Goal: Task Accomplishment & Management: Complete application form

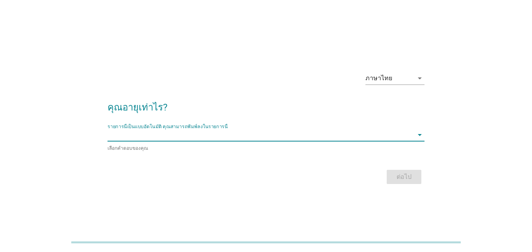
click at [120, 138] on input "รายการนี้เป็นแบบอัตโนมัติ คุณสามารถพิมพ์ลงในรายการนี้" at bounding box center [260, 135] width 306 height 13
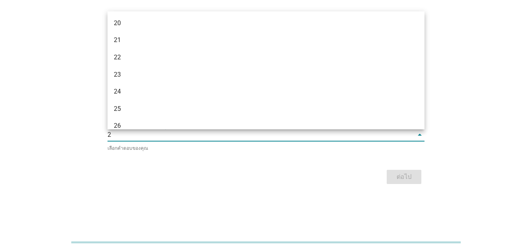
type input "28"
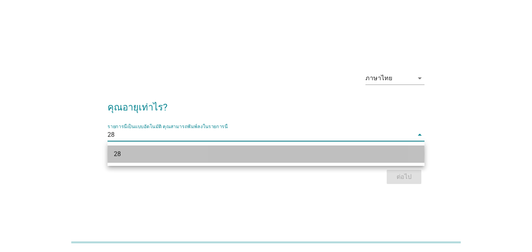
click at [132, 150] on div "28" at bounding box center [253, 154] width 279 height 9
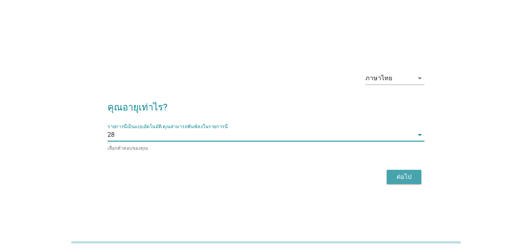
click at [394, 175] on div "ต่อไป" at bounding box center [404, 176] width 22 height 9
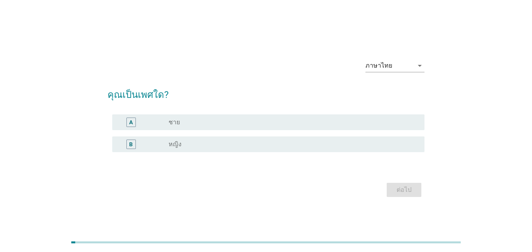
click at [231, 142] on div "radio_button_unchecked หญิง" at bounding box center [289, 144] width 243 height 8
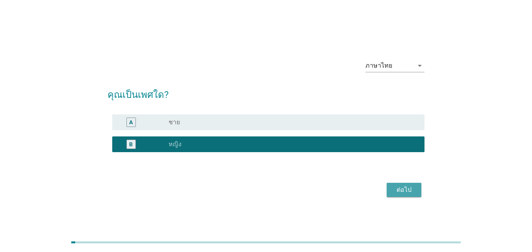
click at [403, 189] on div "ต่อไป" at bounding box center [404, 189] width 22 height 9
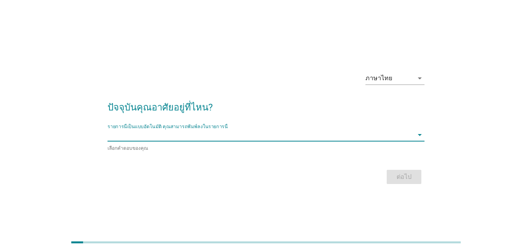
click at [305, 135] on input "รายการนี้เป็นแบบอัตโนมัติ คุณสามารถพิมพ์ลงในรายการนี้" at bounding box center [260, 135] width 306 height 13
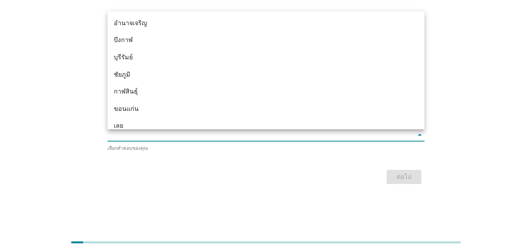
click at [146, 138] on input "รายการนี้เป็นแบบอัตโนมัติ คุณสามารถพิมพ์ลงในรายการนี้" at bounding box center [260, 135] width 306 height 13
type input "กร"
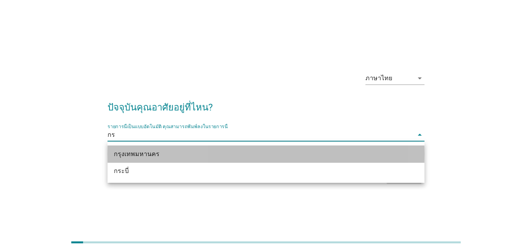
click at [139, 152] on div "กรุงเทพมหานคร" at bounding box center [253, 154] width 279 height 9
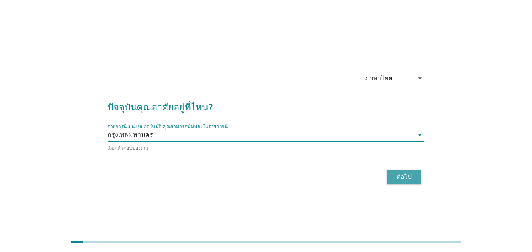
click at [411, 178] on div "ต่อไป" at bounding box center [404, 176] width 22 height 9
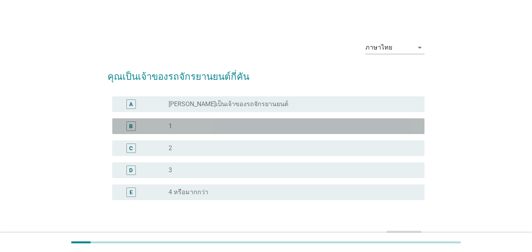
click at [166, 128] on div "B" at bounding box center [143, 126] width 50 height 9
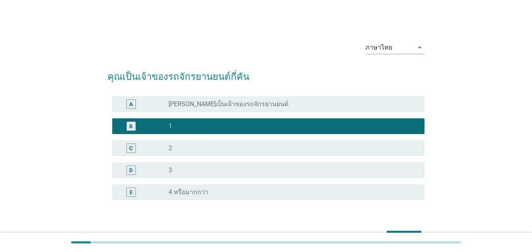
scroll to position [49, 0]
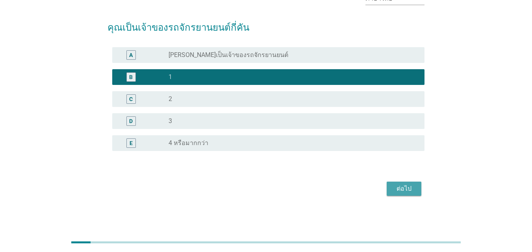
click at [405, 189] on div "ต่อไป" at bounding box center [404, 188] width 22 height 9
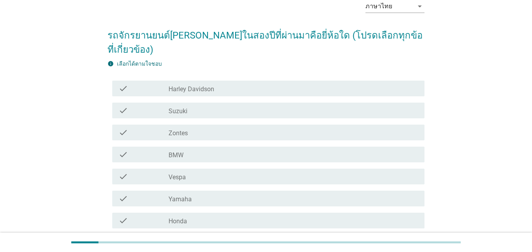
scroll to position [161, 0]
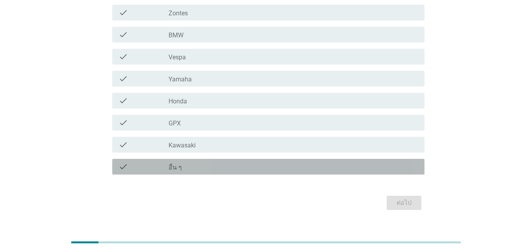
click at [184, 162] on div "check_box_outline_blank อื่น ๆ" at bounding box center [293, 166] width 250 height 9
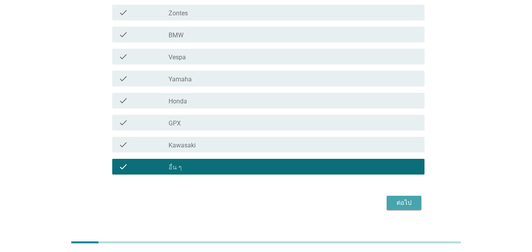
click at [398, 198] on div "ต่อไป" at bounding box center [404, 202] width 22 height 9
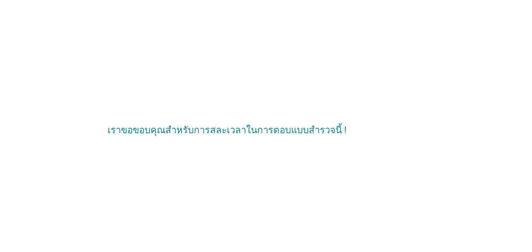
scroll to position [0, 0]
